Goal: Information Seeking & Learning: Learn about a topic

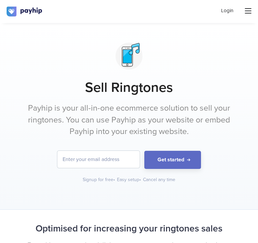
click at [178, 113] on p "Payhip is your all-in-one ecommerce solution to sell your ringtones. You can us…" at bounding box center [129, 119] width 206 height 35
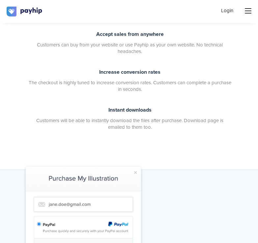
scroll to position [284, 0]
click at [179, 146] on div "Optimised for increasing your ringtones sales Everything you need to delight yo…" at bounding box center [129, 47] width 258 height 243
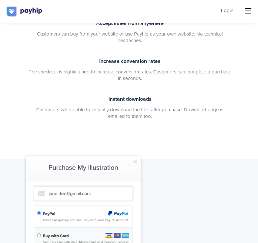
scroll to position [0, 0]
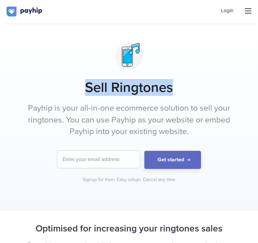
drag, startPoint x: 178, startPoint y: 82, endPoint x: 80, endPoint y: 86, distance: 98.6
click at [80, 86] on h1 "Sell Ringtones" at bounding box center [129, 87] width 206 height 16
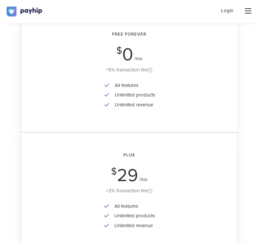
scroll to position [1407, 0]
click at [244, 10] on div "Login" at bounding box center [236, 11] width 30 height 9
drag, startPoint x: 244, startPoint y: 10, endPoint x: 251, endPoint y: 13, distance: 7.8
click at [251, 13] on div "Login" at bounding box center [236, 11] width 30 height 9
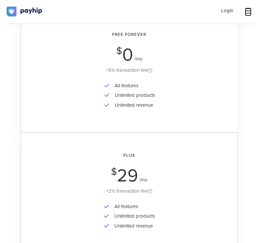
click at [251, 13] on icon at bounding box center [248, 10] width 7 height 5
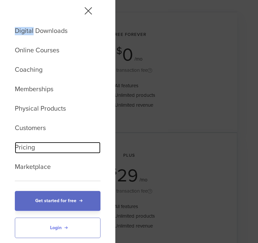
click at [28, 149] on link "Pricing" at bounding box center [58, 148] width 86 height 12
